Goal: Use online tool/utility

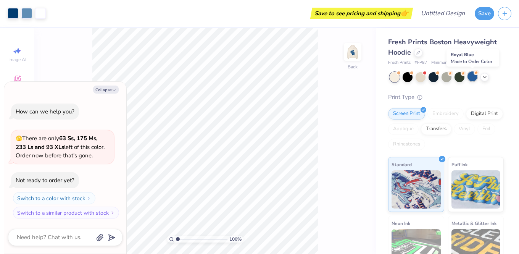
click at [470, 77] on div at bounding box center [472, 76] width 10 height 10
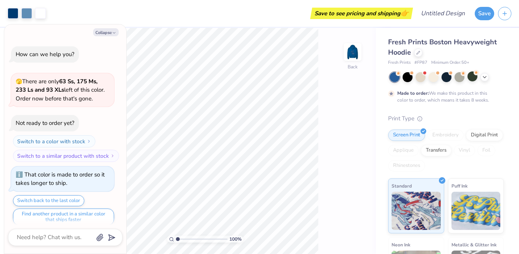
scroll to position [6, 0]
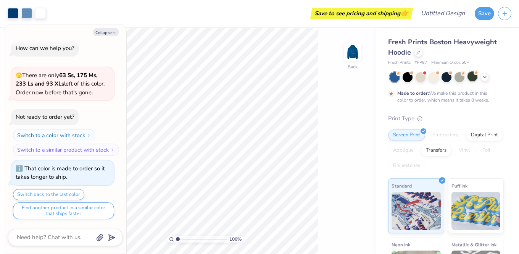
click at [475, 78] on div at bounding box center [472, 76] width 10 height 10
click at [486, 77] on icon at bounding box center [485, 76] width 6 height 6
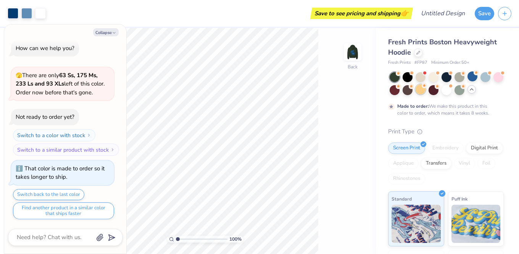
click at [423, 91] on div at bounding box center [421, 89] width 10 height 10
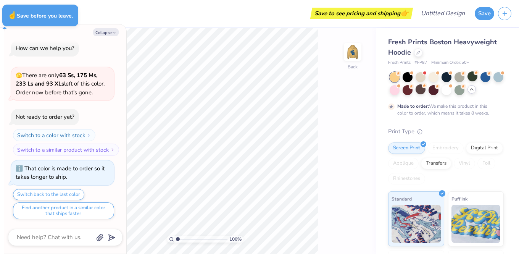
type textarea "x"
